Goal: Task Accomplishment & Management: Complete application form

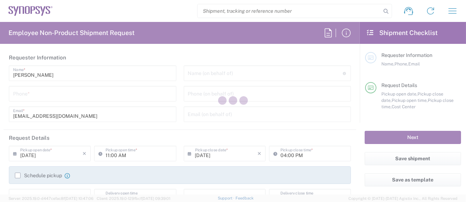
type input "Department"
type input "US01, SG, MSIP2, R&D 510464"
type input "Oregon"
type input "United States"
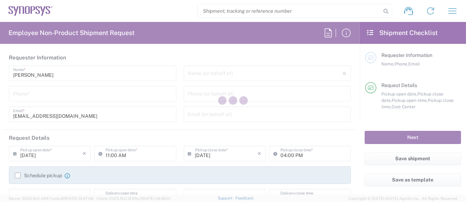
type input "Delivered at Place"
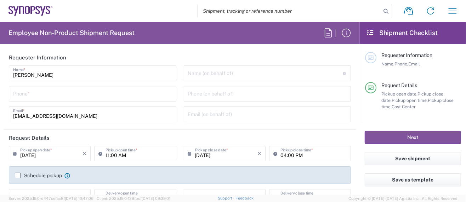
click at [67, 96] on input "tel" at bounding box center [92, 93] width 159 height 12
type input "Hillsboro US03"
type input "5039399670"
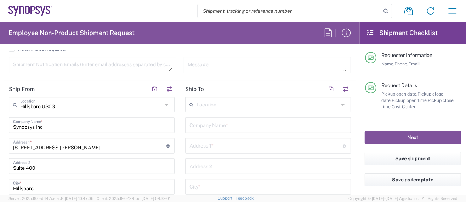
scroll to position [330, 0]
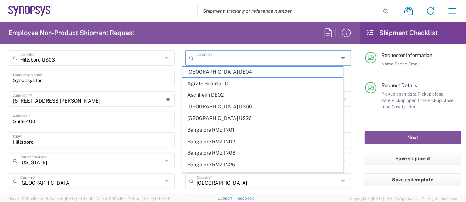
click at [212, 59] on input "text" at bounding box center [267, 57] width 142 height 12
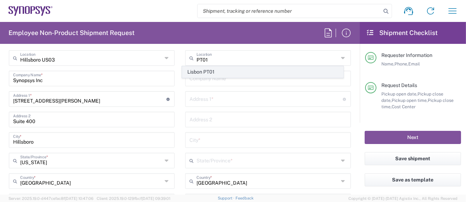
click at [212, 73] on span "Lisbon PT01" at bounding box center [262, 72] width 161 height 11
type input "Lisbon PT01"
type input "SNPS, [GEOGRAPHIC_DATA] Unipessoal, Lda."
type input "Lagoas Park Edificio 4"
type input "Piso 2"
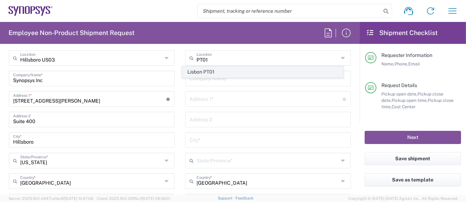
type input "Porto Salvo"
type input "Portugal"
type input "2740-267"
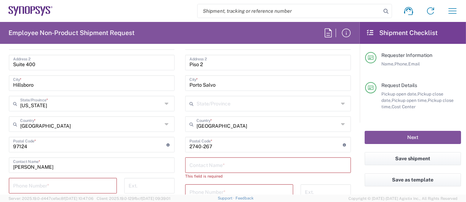
scroll to position [424, 0]
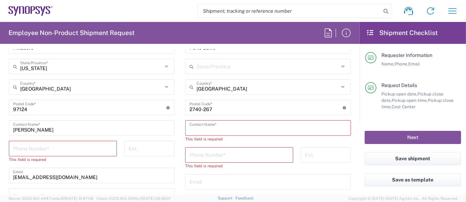
click at [211, 126] on input "text" at bounding box center [267, 127] width 157 height 12
paste input "Tiago Goncalves"
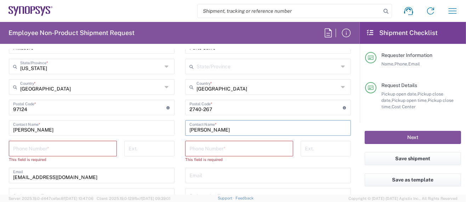
type input "Tiago Goncalves"
click at [200, 175] on input "text" at bounding box center [267, 175] width 157 height 12
paste input "tiagog@synopsys.com"
type input "tiagog@synopsys.com"
click at [54, 146] on input "tel" at bounding box center [62, 148] width 99 height 12
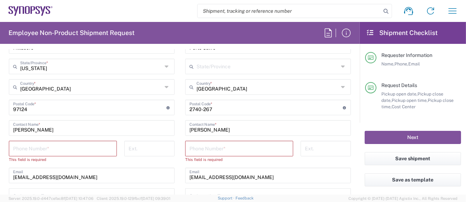
click at [201, 148] on input "tel" at bounding box center [238, 148] width 99 height 12
paste input "351-21-125-1025"
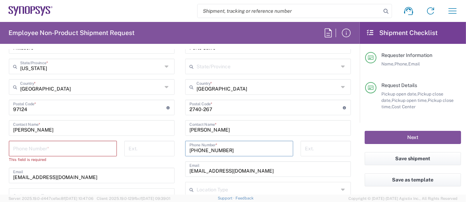
type input "351-21-125-1025"
click at [44, 147] on input "tel" at bounding box center [62, 148] width 99 height 12
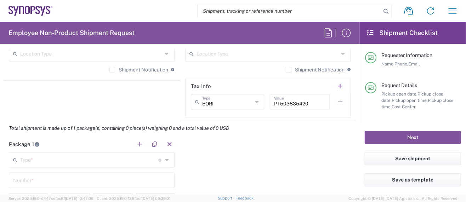
scroll to position [566, 0]
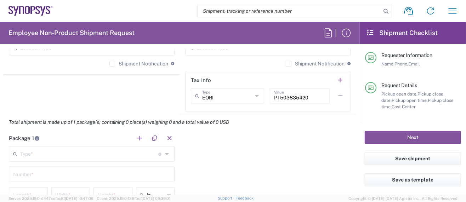
type input "503-939-9670"
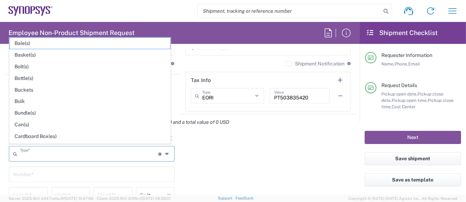
click at [27, 153] on input "text" at bounding box center [89, 153] width 138 height 12
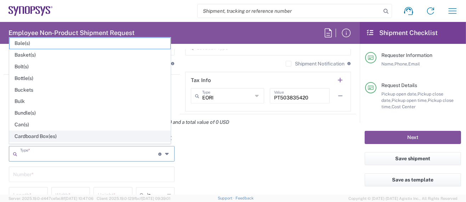
click at [40, 132] on span "Cardboard Box(es)" at bounding box center [90, 136] width 161 height 11
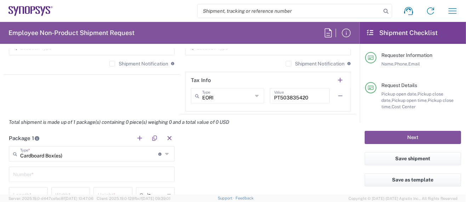
scroll to position [613, 0]
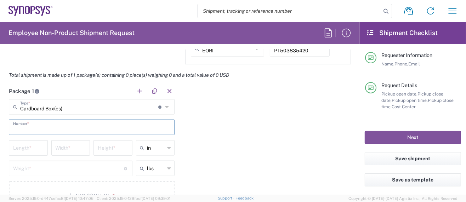
click at [46, 128] on input "text" at bounding box center [91, 127] width 157 height 12
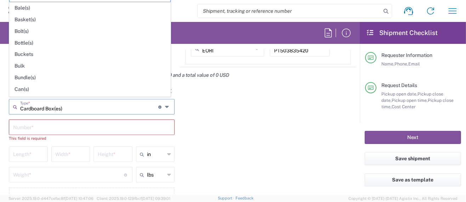
click at [45, 105] on input "Cardboard Box(es)" at bounding box center [89, 106] width 138 height 12
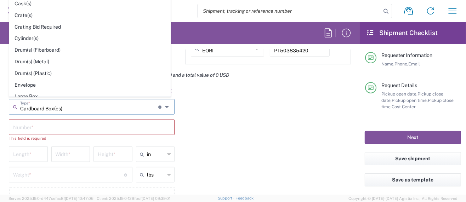
scroll to position [141, 0]
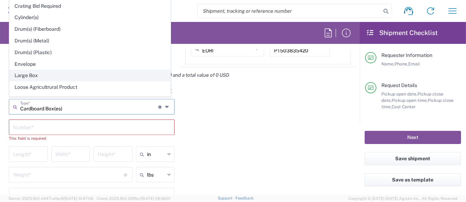
click at [33, 70] on span "Large Box" at bounding box center [90, 75] width 161 height 11
type input "Large Box"
type input "17.5"
type input "12.5"
type input "3"
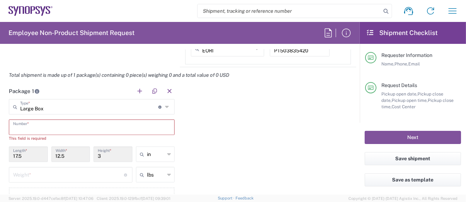
click at [24, 124] on input "text" at bounding box center [91, 127] width 157 height 12
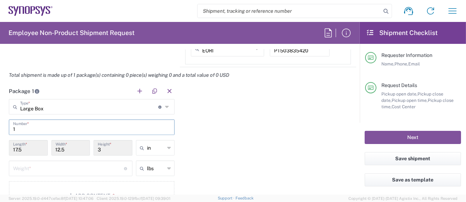
type input "1"
click at [32, 166] on input "number" at bounding box center [68, 168] width 111 height 12
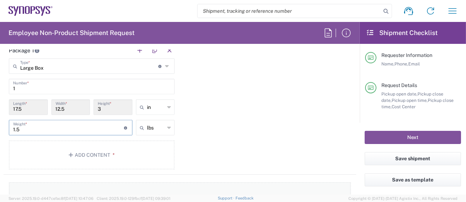
scroll to position [660, 0]
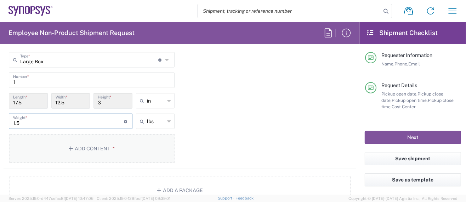
type input "1.5"
click at [91, 149] on button "Add Content *" at bounding box center [92, 148] width 166 height 29
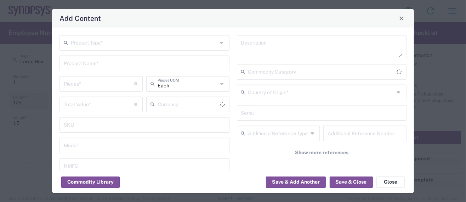
type input "US Dollar"
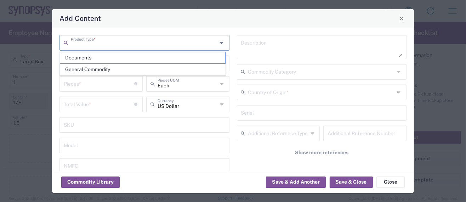
click at [100, 44] on input "text" at bounding box center [144, 42] width 146 height 12
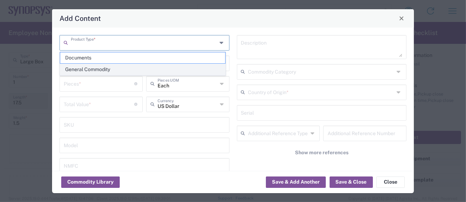
click at [97, 71] on span "General Commodity" at bounding box center [142, 69] width 165 height 11
type input "General Commodity"
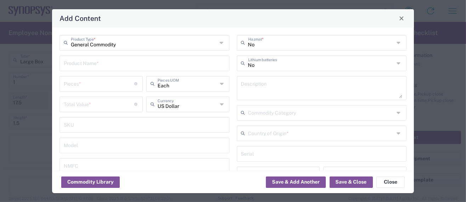
click at [94, 64] on input "text" at bounding box center [144, 63] width 161 height 12
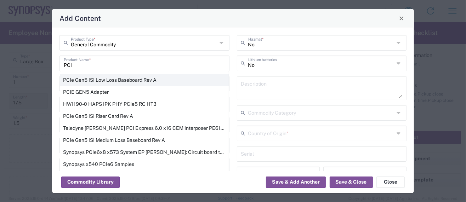
click at [127, 80] on div "PCIe Gen5 ISI Low Loss Baseboard Rev A" at bounding box center [144, 80] width 168 height 12
type input "PCIe Gen5 ISI Low Loss Baseboard Rev A"
type textarea "PCIe Gen5 ISI Low Loss Baseboard Rev A"
type input "8534.00.0020"
type input "BIS"
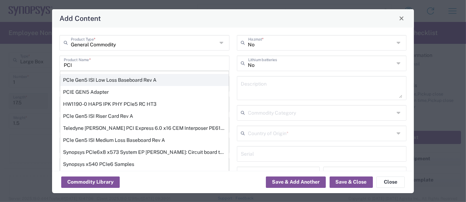
type input "EAR99"
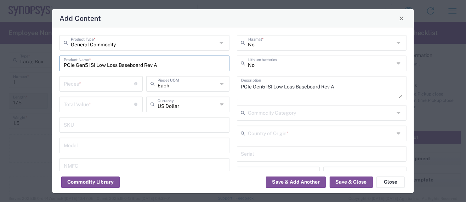
type input "NLR - No License Required"
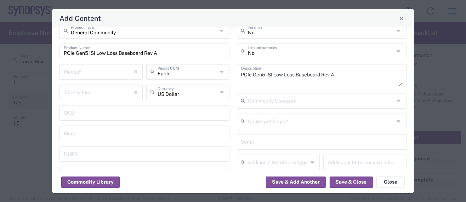
scroll to position [0, 0]
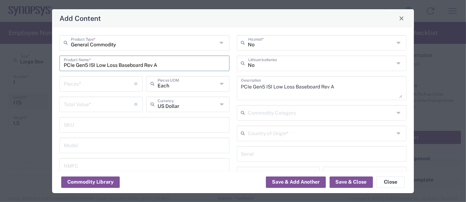
click at [86, 65] on input "PCIe Gen5 ISI Low Loss Baseboard Rev A" at bounding box center [144, 63] width 161 height 12
type input "PCIe Gen7 ISI Low Loss Baseboard Rev A"
click at [259, 86] on textarea "PCIe Gen5 ISI Low Loss Baseboard Rev A" at bounding box center [321, 88] width 161 height 20
type textarea "PCIe Gen7 ISI Low Loss Baseboard Rev A"
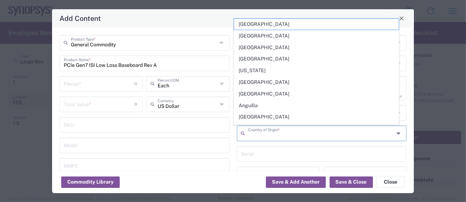
click at [281, 135] on input "text" at bounding box center [321, 133] width 146 height 12
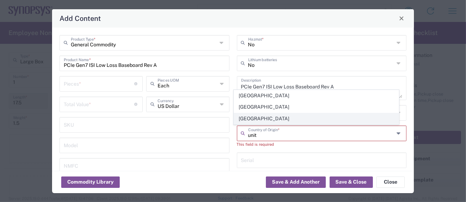
click at [265, 116] on span "United States" at bounding box center [316, 118] width 165 height 11
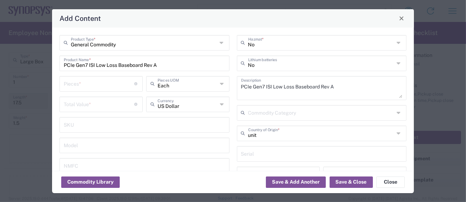
type input "United States"
click at [85, 86] on input "number" at bounding box center [99, 83] width 71 height 12
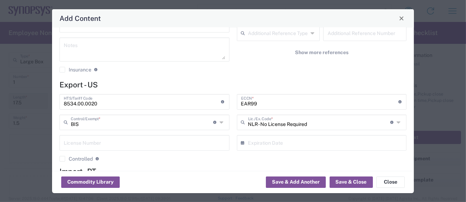
scroll to position [47, 0]
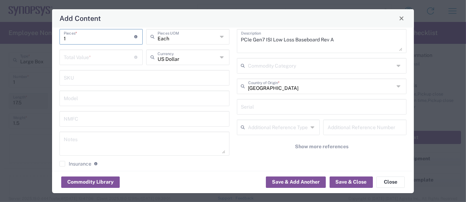
type input "1"
click at [82, 59] on input "number" at bounding box center [99, 57] width 71 height 12
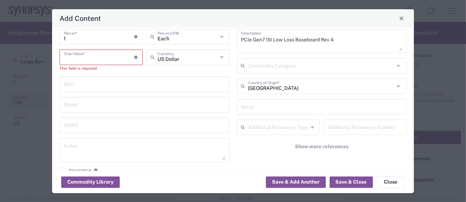
click at [90, 58] on input "number" at bounding box center [99, 57] width 71 height 12
type input "5341"
click at [142, 117] on input "text" at bounding box center [144, 118] width 161 height 12
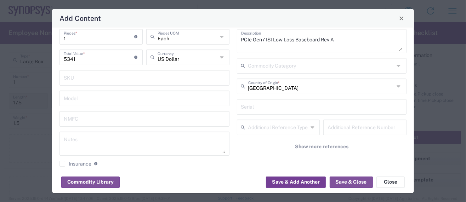
click at [280, 182] on button "Save & Add Another" at bounding box center [296, 182] width 60 height 11
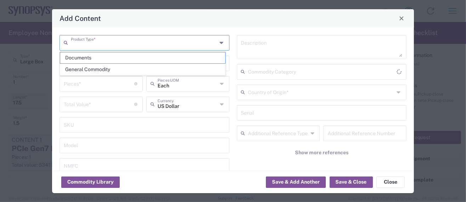
click at [87, 46] on input "text" at bounding box center [144, 42] width 146 height 12
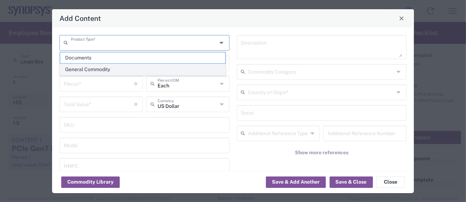
click at [90, 69] on span "General Commodity" at bounding box center [142, 69] width 165 height 11
type input "General Commodity"
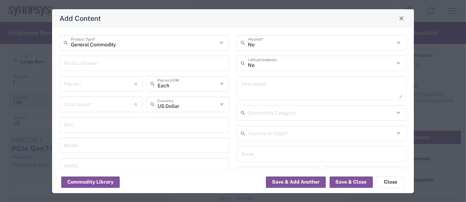
click at [95, 104] on input "number" at bounding box center [99, 104] width 71 height 12
type input "1456.56"
click at [81, 91] on div "Pieces * Number of pieces inside all the packages" at bounding box center [100, 84] width 83 height 16
click at [82, 86] on input "number" at bounding box center [99, 83] width 71 height 12
type input "1"
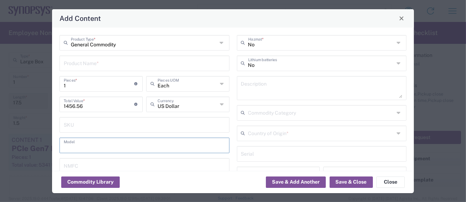
click at [172, 142] on input "text" at bounding box center [144, 145] width 161 height 12
click at [90, 64] on input "text" at bounding box center [144, 63] width 161 height 12
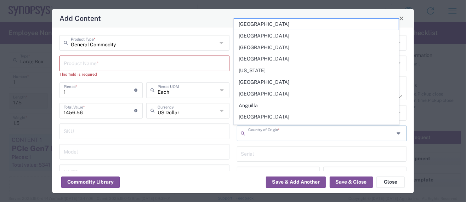
click at [266, 132] on input "text" at bounding box center [321, 133] width 146 height 12
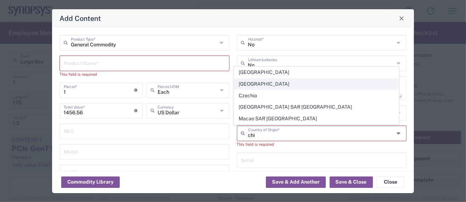
click at [252, 82] on span "China" at bounding box center [316, 84] width 165 height 11
type input "China"
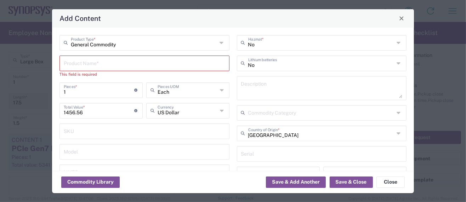
click at [95, 63] on input "text" at bounding box center [144, 63] width 161 height 12
paste input "74_Z-0-0-491"
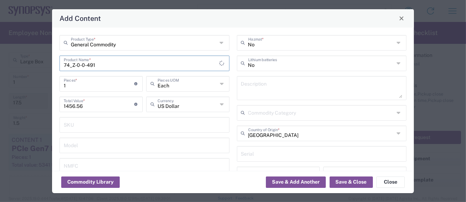
type input "74_Z-0-0-491"
click at [257, 85] on textarea at bounding box center [321, 88] width 161 height 20
paste textarea "74_Z-0-0-491"
click at [332, 95] on textarea "74_Z-0-0-491 - MMPX decoupling tool" at bounding box center [321, 88] width 161 height 20
drag, startPoint x: 289, startPoint y: 85, endPoint x: 341, endPoint y: 96, distance: 53.5
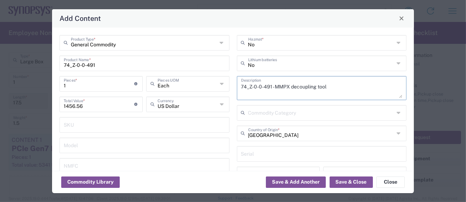
click at [341, 96] on textarea "74_Z-0-0-491 - MMPX decoupling tool" at bounding box center [321, 88] width 161 height 20
type textarea "74_Z-0-0-491 - MMPX Decoupling Tool"
drag, startPoint x: 83, startPoint y: 106, endPoint x: 46, endPoint y: 102, distance: 37.0
click at [46, 102] on div "Add Content General Commodity Product Type * 74_Z-0-0-491 Product Name * 1 Piec…" at bounding box center [233, 101] width 466 height 202
type input "1086.43"
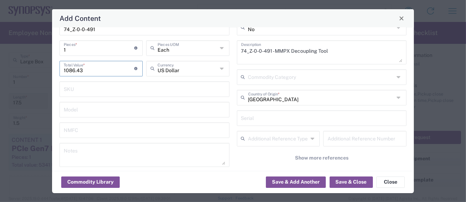
scroll to position [0, 0]
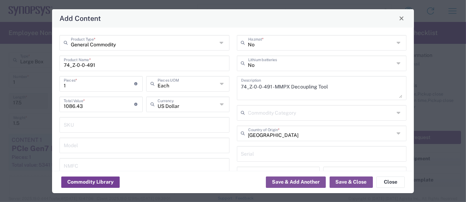
click at [99, 183] on button "Commodity Library" at bounding box center [90, 182] width 58 height 11
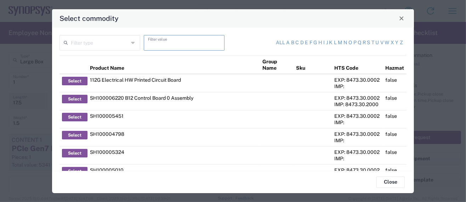
click at [155, 40] on input "text" at bounding box center [184, 42] width 72 height 12
click at [40, 52] on div "Select commodity Filter type Filter value All a b c d e f g h i j k l m n o p q…" at bounding box center [233, 101] width 466 height 202
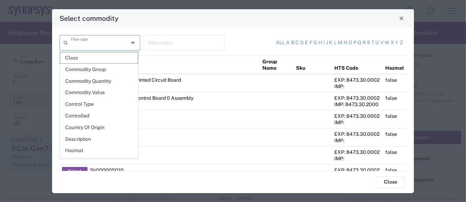
click at [92, 46] on input "text" at bounding box center [100, 42] width 58 height 12
paste input "74_Z-0-0-491"
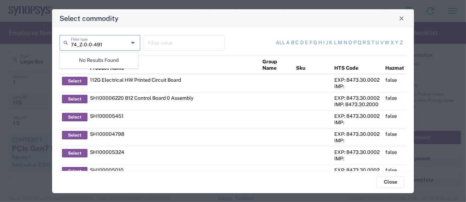
type input "74_Z-0-0-491"
click at [165, 40] on input "text" at bounding box center [184, 42] width 72 height 12
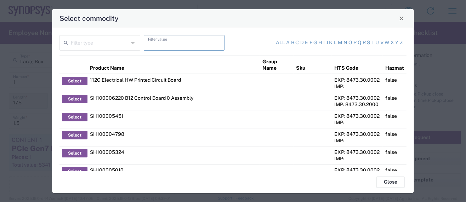
paste input "74_Z-0-0-491"
type input "74_Z-0-0-491"
click at [403, 21] on span "Close" at bounding box center [401, 18] width 5 height 5
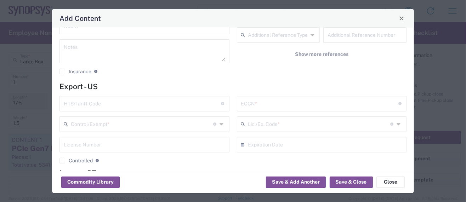
scroll to position [141, 0]
click at [100, 100] on input "text" at bounding box center [142, 101] width 157 height 12
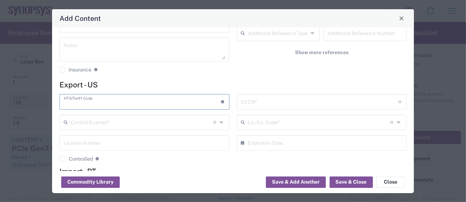
paste input "8203.20.6060"
type input "8203.20.6060"
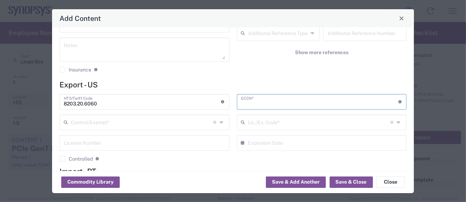
click at [248, 103] on input "text" at bounding box center [319, 101] width 157 height 12
paste input "EAR99"
type input "EAR99/NLR"
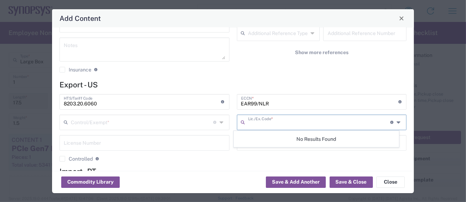
drag, startPoint x: 284, startPoint y: 124, endPoint x: 274, endPoint y: 124, distance: 10.3
click at [283, 124] on input "text" at bounding box center [319, 122] width 142 height 12
click at [150, 125] on input "text" at bounding box center [142, 122] width 142 height 12
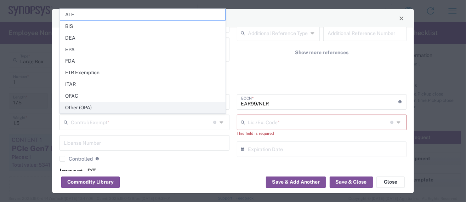
click at [90, 108] on span "Other (OPA)" at bounding box center [142, 107] width 165 height 11
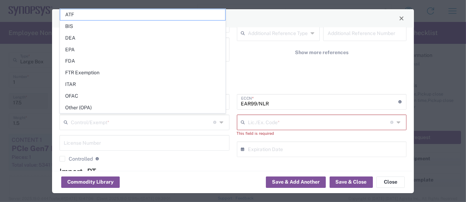
type input "Other (OPA)"
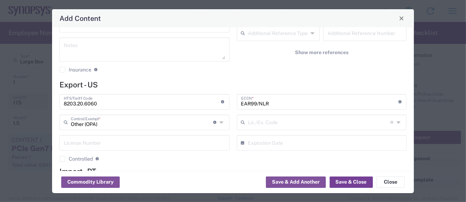
click at [347, 182] on button "Save & Close" at bounding box center [350, 182] width 43 height 11
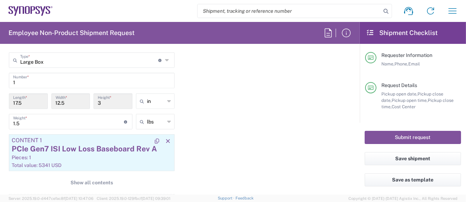
scroll to position [660, 0]
click at [80, 179] on span "Show all contents" at bounding box center [91, 182] width 42 height 7
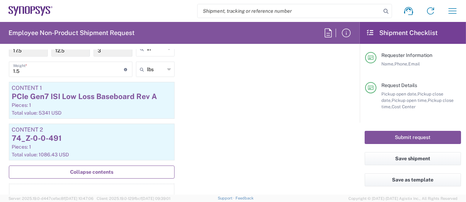
scroll to position [755, 0]
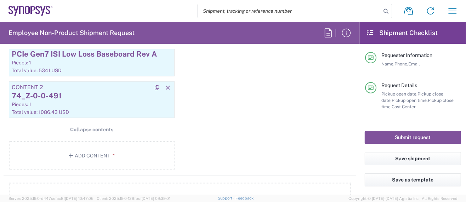
click at [86, 98] on div "74_Z-0-0-491" at bounding box center [92, 96] width 160 height 11
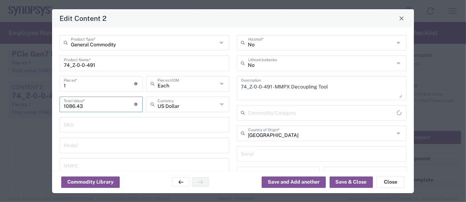
click at [86, 98] on input "1086.43" at bounding box center [99, 104] width 71 height 12
type input "Other (OPA)"
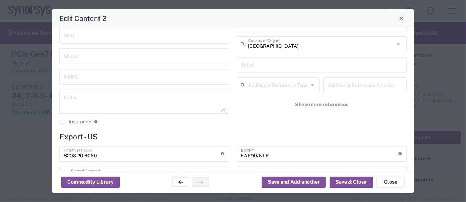
scroll to position [94, 0]
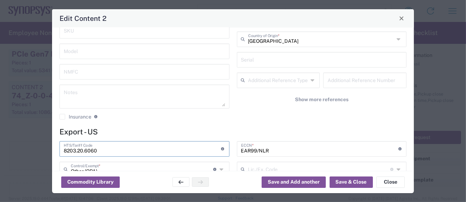
drag, startPoint x: 99, startPoint y: 150, endPoint x: 21, endPoint y: 145, distance: 77.6
click at [22, 145] on div "Edit Content 2 General Commodity Product Type * 74_Z-0-0-491 Product Name * 1 P…" at bounding box center [233, 101] width 466 height 202
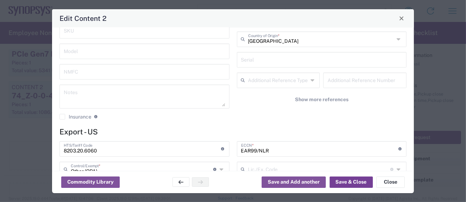
click at [339, 182] on button "Save & Close" at bounding box center [350, 182] width 43 height 11
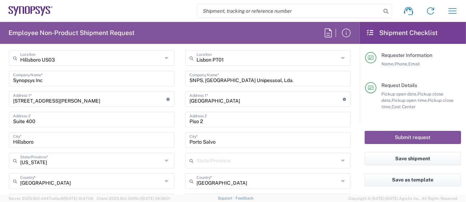
scroll to position [47, 0]
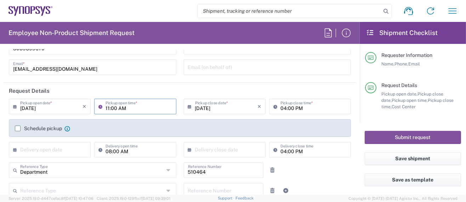
click at [105, 108] on input "11:00 AM" at bounding box center [138, 106] width 66 height 12
type input "12:00 AM"
click at [163, 121] on div "Schedule pickup When scheduling a pickup please be sure to meet the following c…" at bounding box center [180, 128] width 342 height 18
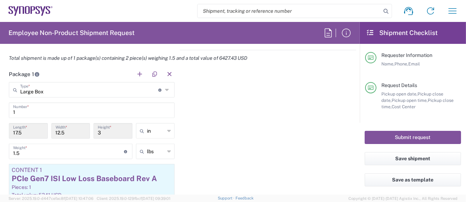
scroll to position [660, 0]
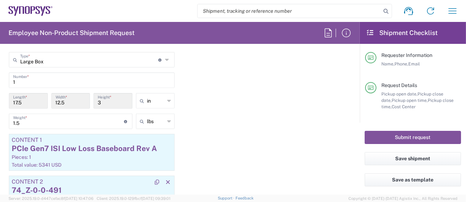
click at [67, 185] on div "74_Z-0-0-491" at bounding box center [92, 190] width 160 height 11
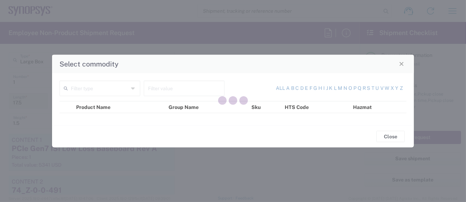
type input "US Dollar"
type input "China"
type input "Other (OPA)"
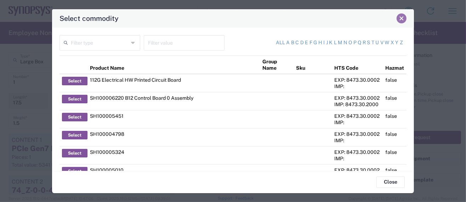
click at [401, 17] on span "Close" at bounding box center [401, 18] width 5 height 5
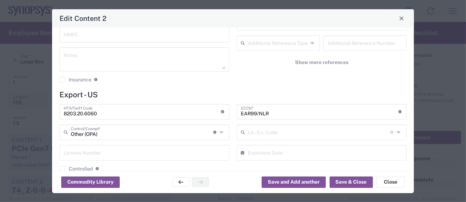
scroll to position [141, 0]
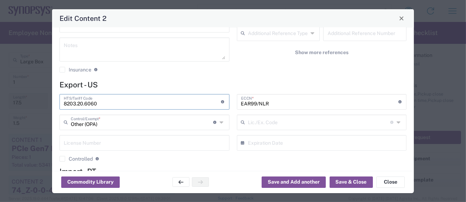
drag, startPoint x: 102, startPoint y: 104, endPoint x: 19, endPoint y: 94, distance: 83.4
click at [19, 94] on div "Edit Content 2 General Commodity Product Type * 74_Z-0-0-491 Product Name * 1 P…" at bounding box center [233, 101] width 466 height 202
paste input "53669401"
click at [75, 103] on input "8536694010" at bounding box center [142, 101] width 157 height 12
click at [84, 103] on input "8536.694010" at bounding box center [142, 101] width 157 height 12
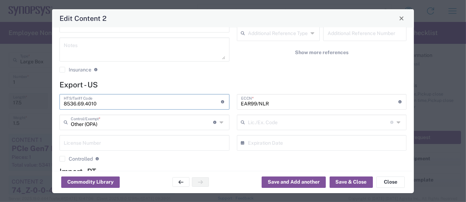
drag, startPoint x: 97, startPoint y: 104, endPoint x: 43, endPoint y: 103, distance: 53.8
click at [43, 103] on div "Edit Content 2 General Commodity Product Type * 74_Z-0-0-491 Product Name * 1 P…" at bounding box center [233, 101] width 466 height 202
type input "8536.69.4010"
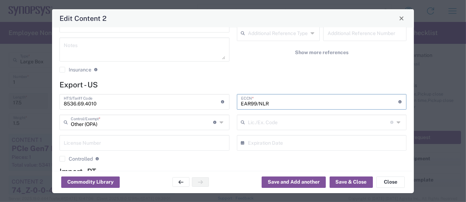
drag, startPoint x: 271, startPoint y: 105, endPoint x: 207, endPoint y: 105, distance: 64.0
click at [207, 105] on div "8536.69.4010 HTS/Tariff Code Obtain HTS from vendor if product is purchased. 10…" at bounding box center [233, 130] width 354 height 73
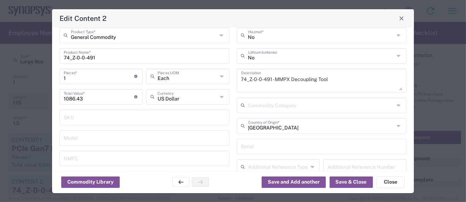
scroll to position [0, 0]
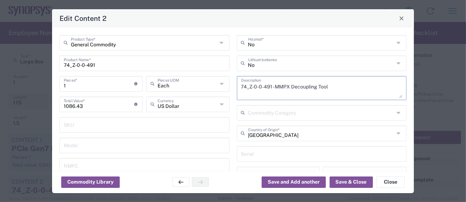
drag, startPoint x: 328, startPoint y: 86, endPoint x: 192, endPoint y: 87, distance: 136.2
click at [192, 87] on div "General Commodity Product Type * 74_Z-0-0-491 Product Name * 1 Pieces * Number …" at bounding box center [233, 127] width 354 height 184
click at [241, 95] on textarea "74_Z-0-0-491 - MMPX Decoupling Tool" at bounding box center [321, 88] width 161 height 20
click at [338, 179] on button "Save & Close" at bounding box center [350, 182] width 43 height 11
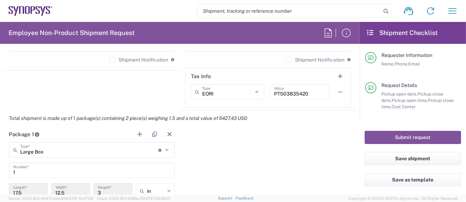
scroll to position [566, 0]
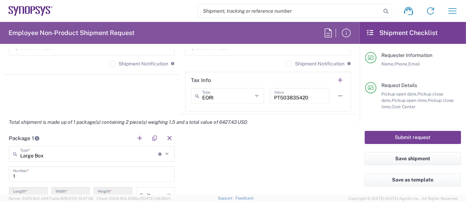
click at [394, 141] on button "Submit request" at bounding box center [412, 137] width 96 height 13
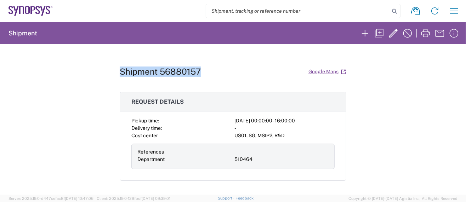
drag, startPoint x: 117, startPoint y: 70, endPoint x: 217, endPoint y: 68, distance: 100.2
click at [217, 68] on div "Shipment 56880157 Google Maps" at bounding box center [233, 71] width 226 height 12
copy h1 "Shipment 56880157"
